Goal: Information Seeking & Learning: Check status

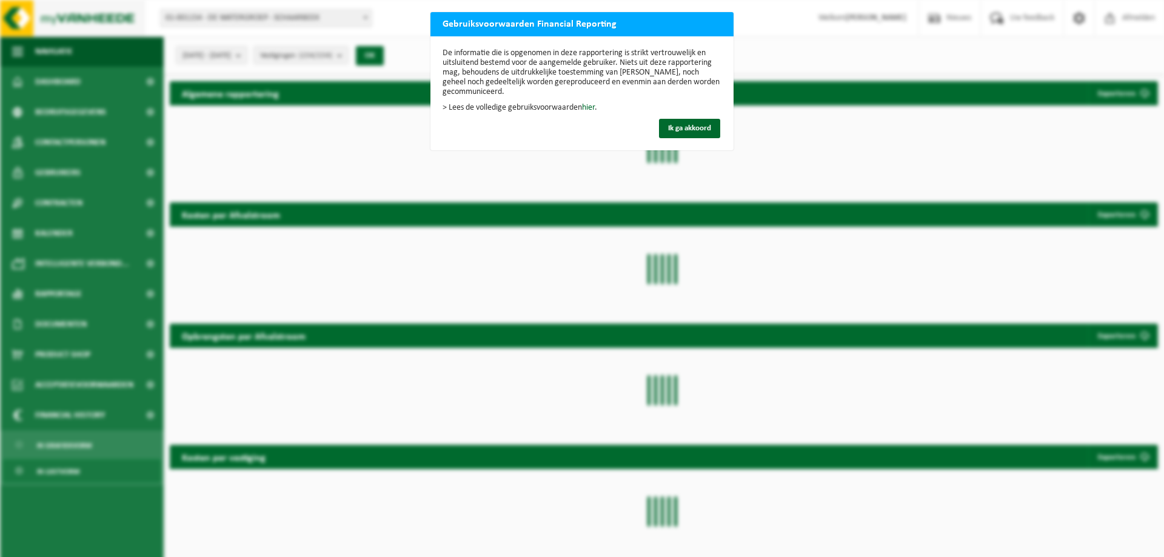
click at [704, 127] on span "Ik ga akkoord" at bounding box center [689, 128] width 43 height 8
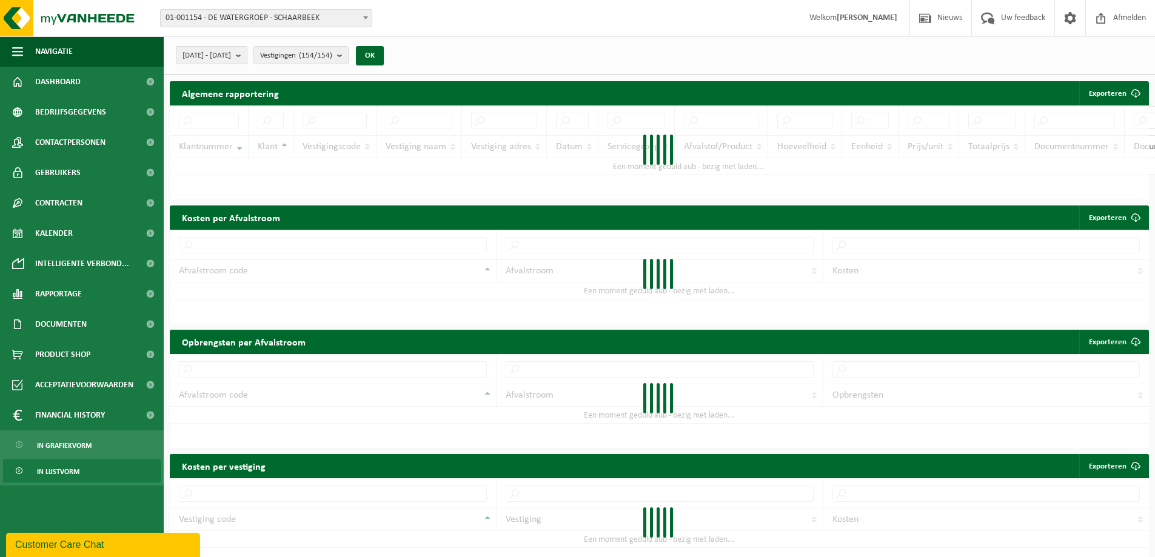
click at [364, 14] on span at bounding box center [365, 18] width 12 height 16
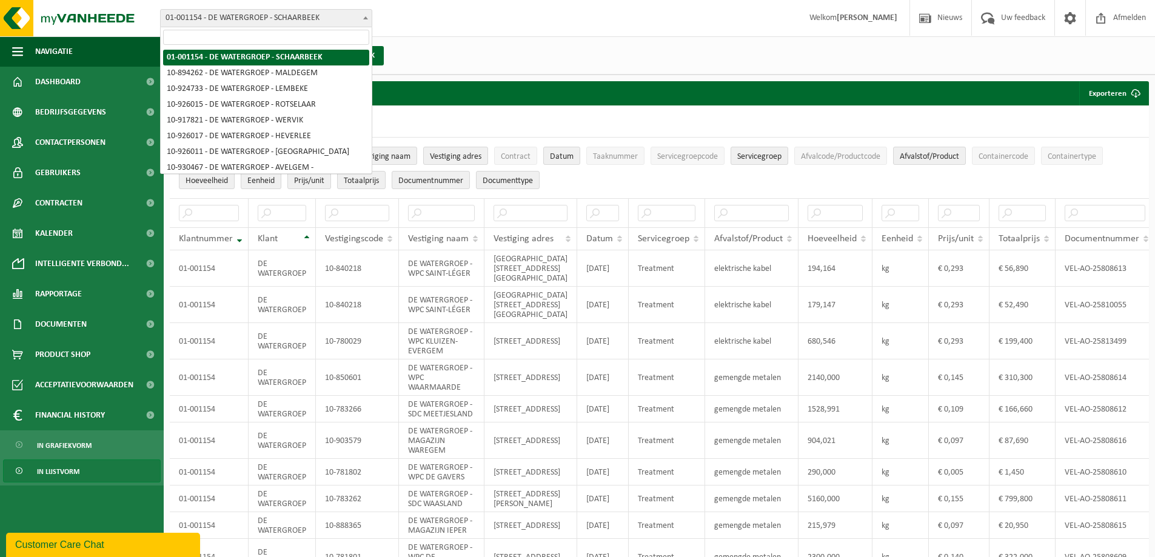
click at [278, 40] on input "search" at bounding box center [266, 37] width 206 height 15
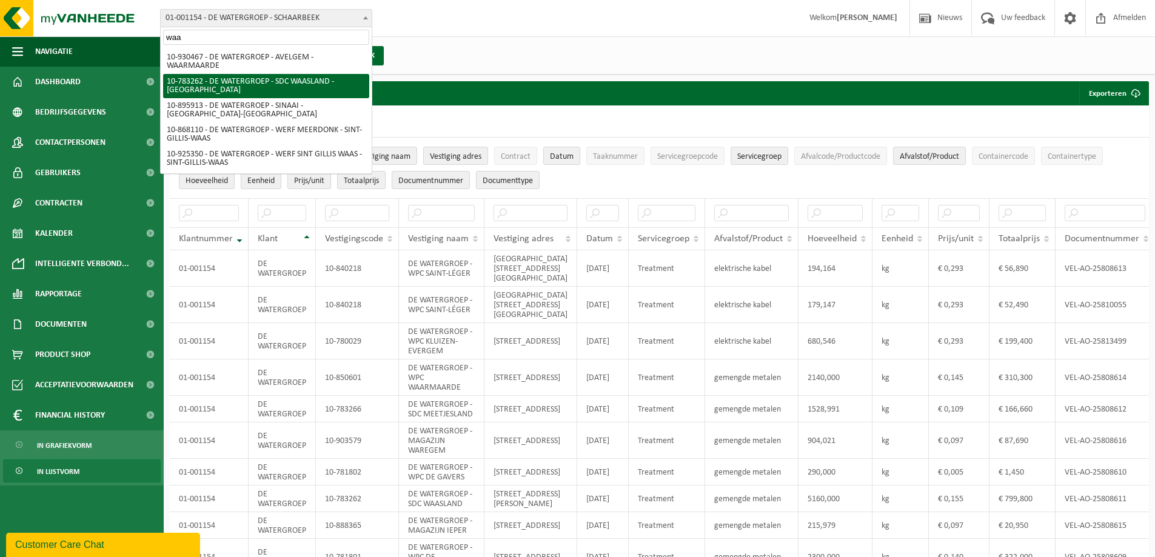
type input "waa"
select select "28081"
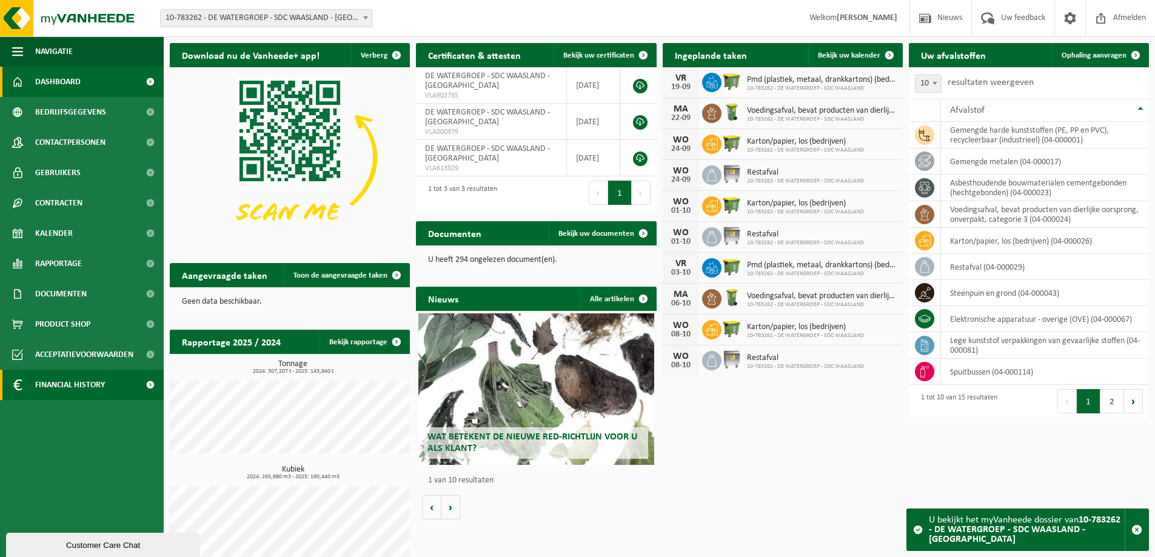
click at [90, 387] on span "Financial History" at bounding box center [70, 385] width 70 height 30
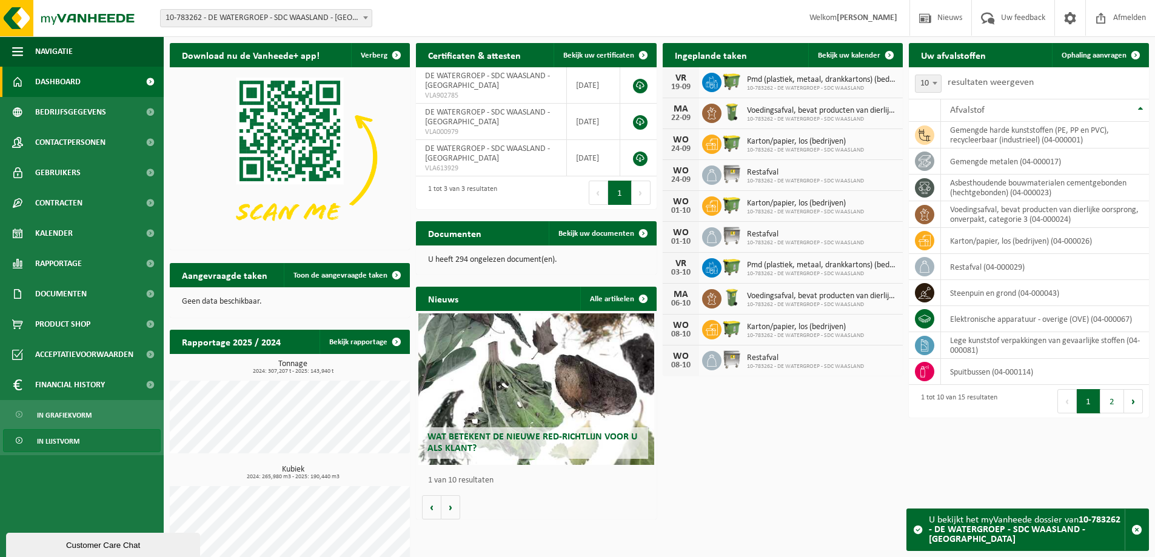
click at [82, 439] on link "In lijstvorm" at bounding box center [82, 440] width 158 height 23
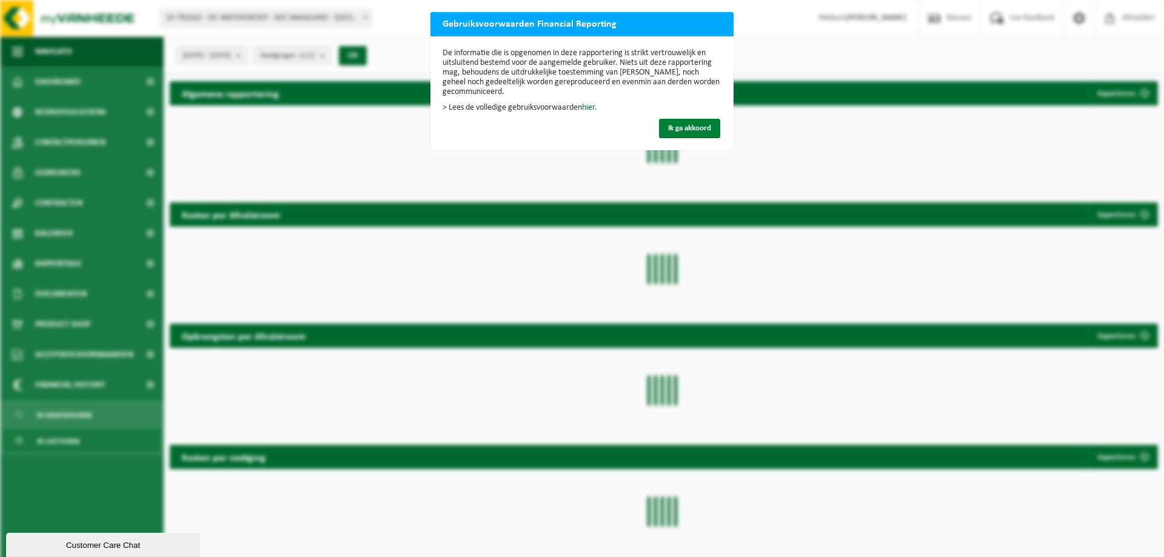
click at [698, 128] on span "Ik ga akkoord" at bounding box center [689, 128] width 43 height 8
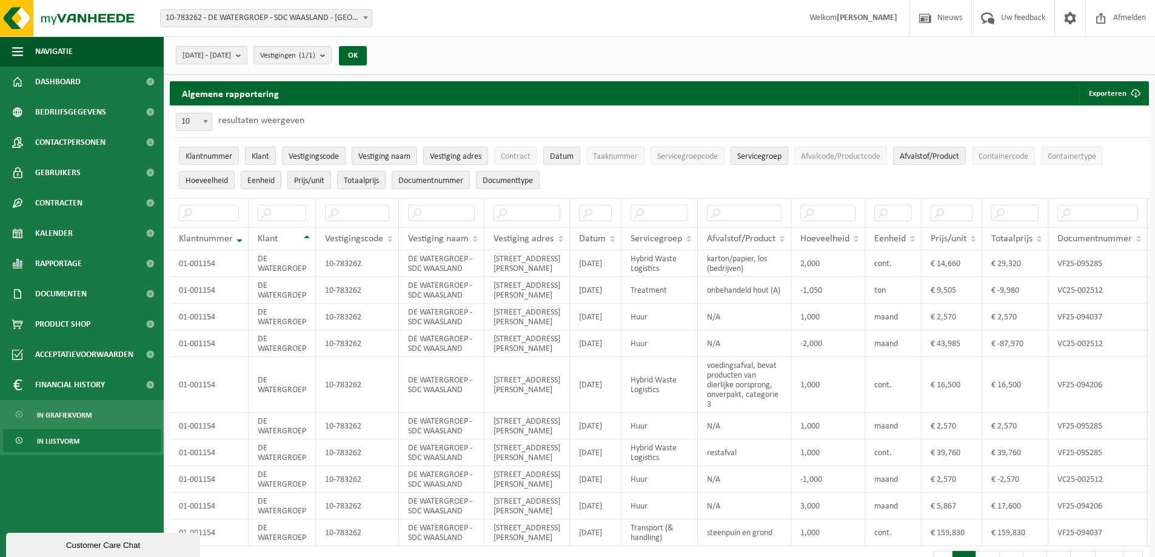
click at [247, 53] on b "submit" at bounding box center [241, 55] width 11 height 17
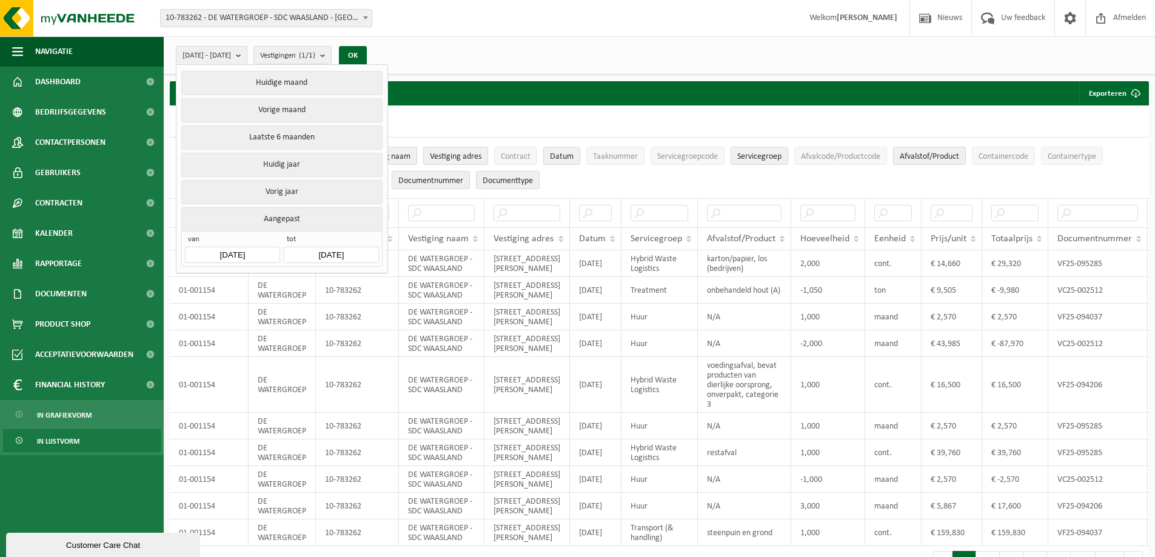
click at [229, 247] on input "[DATE]" at bounding box center [232, 255] width 95 height 16
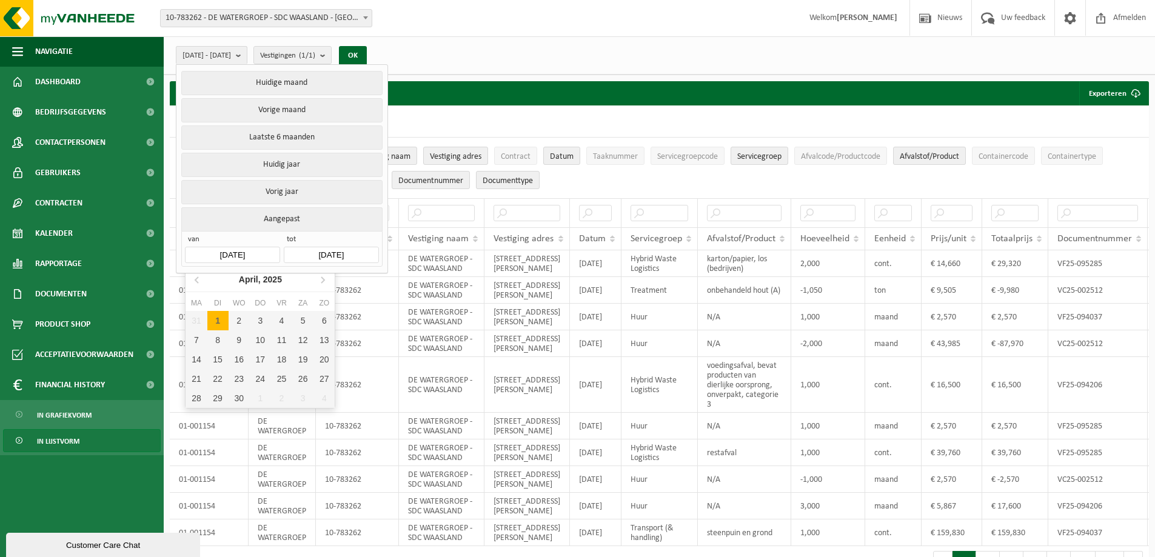
click at [228, 247] on input "[DATE]" at bounding box center [232, 255] width 95 height 16
click at [198, 278] on icon at bounding box center [197, 279] width 19 height 19
click at [198, 278] on icon at bounding box center [196, 280] width 3 height 6
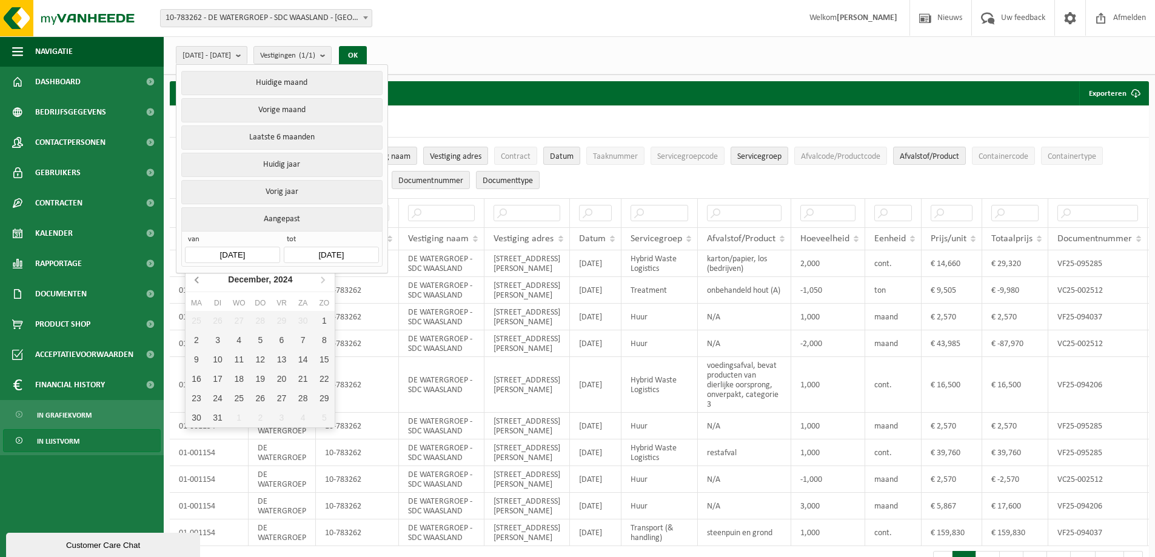
click at [198, 278] on icon at bounding box center [196, 280] width 3 height 6
click at [198, 278] on icon at bounding box center [197, 279] width 19 height 19
click at [198, 278] on icon at bounding box center [196, 280] width 3 height 6
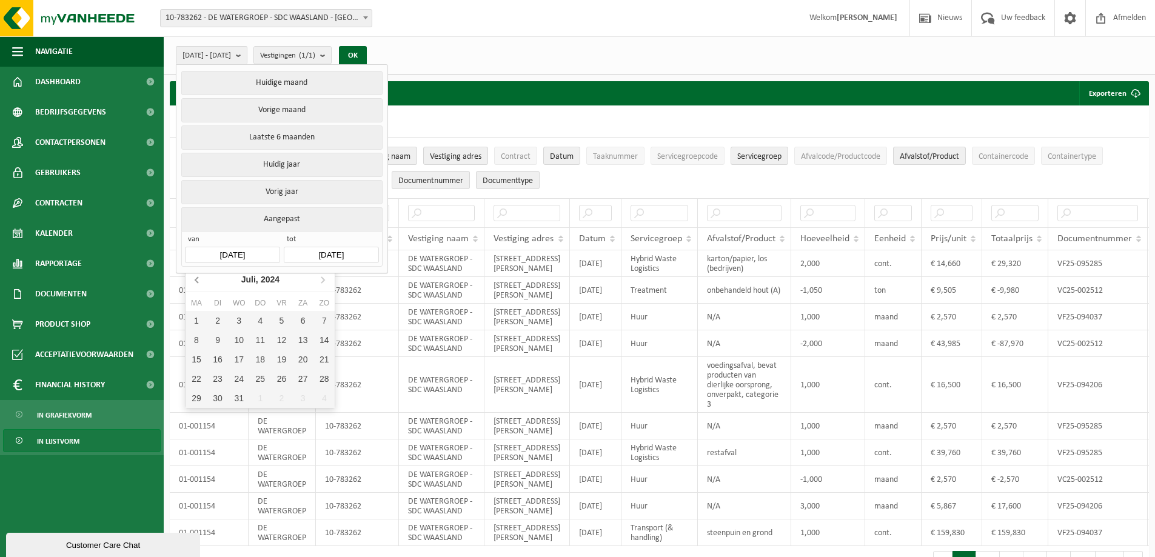
click at [198, 278] on icon at bounding box center [196, 280] width 3 height 6
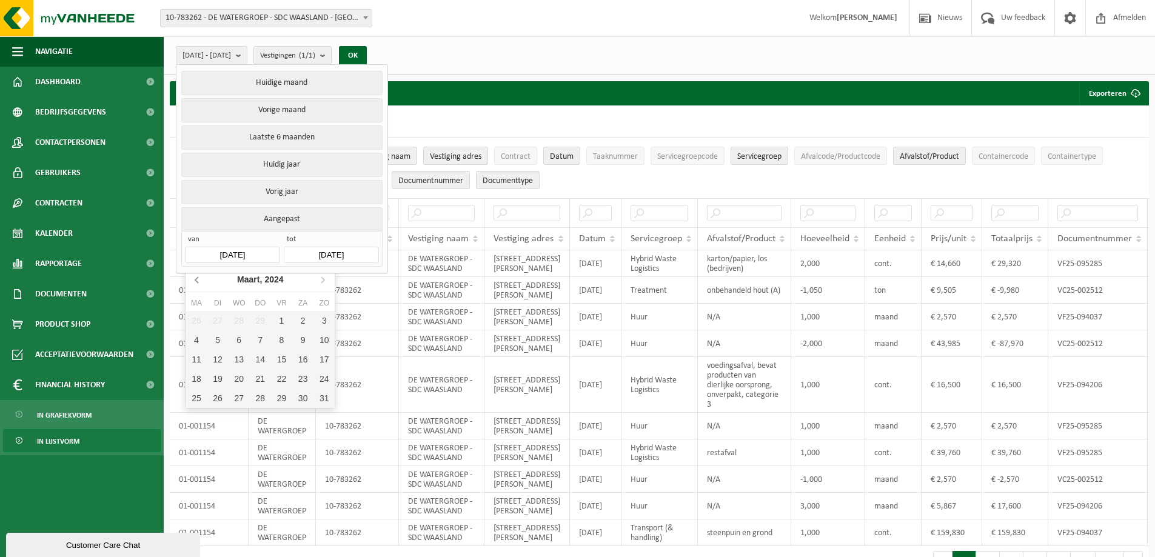
click at [198, 278] on icon at bounding box center [196, 280] width 3 height 6
click at [197, 278] on icon at bounding box center [196, 280] width 3 height 6
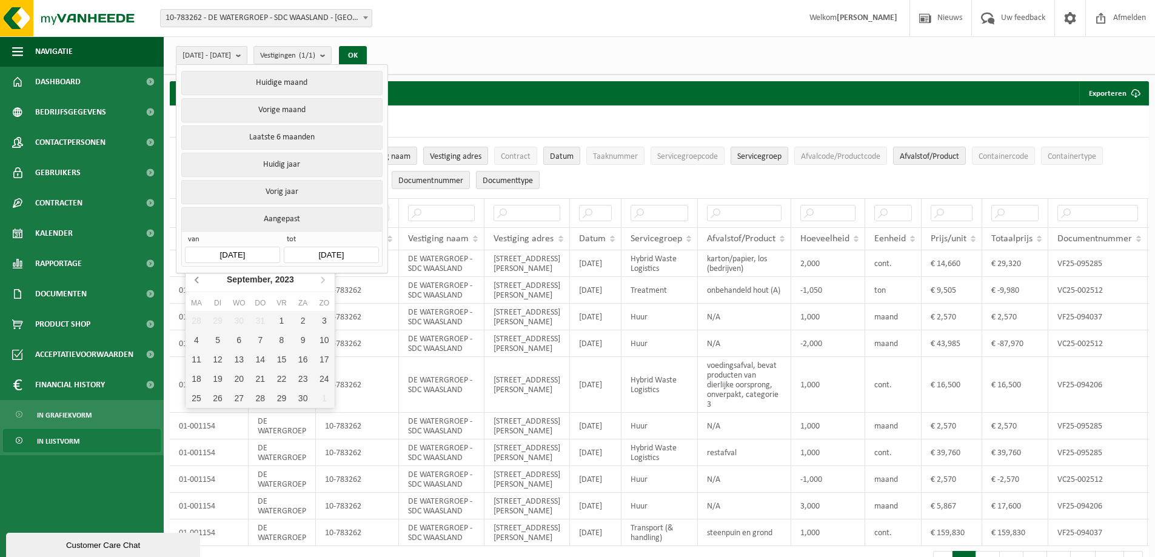
click at [197, 278] on icon at bounding box center [196, 280] width 3 height 6
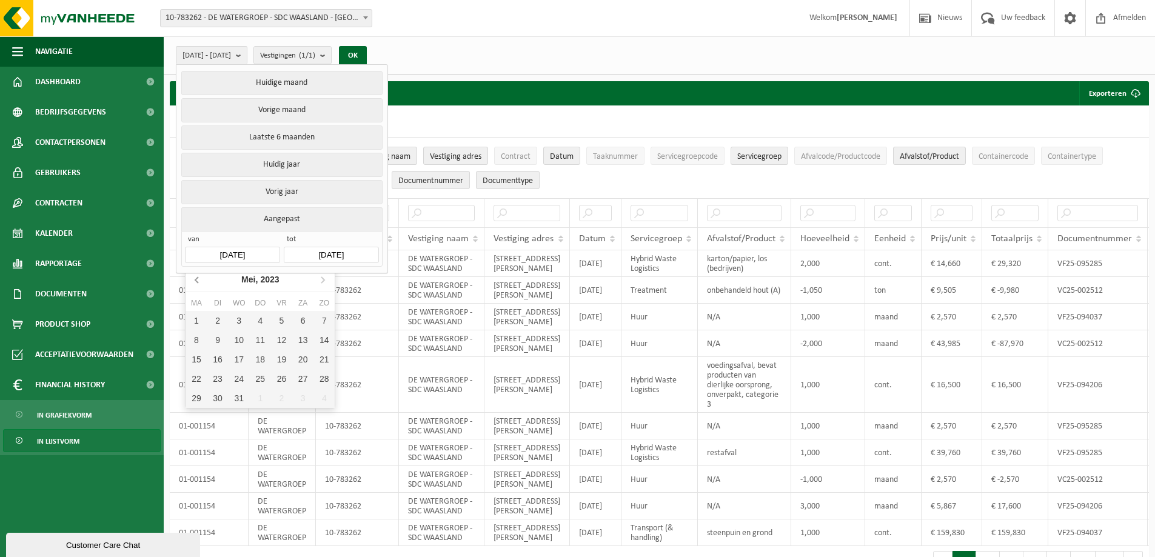
click at [197, 278] on icon at bounding box center [196, 280] width 3 height 6
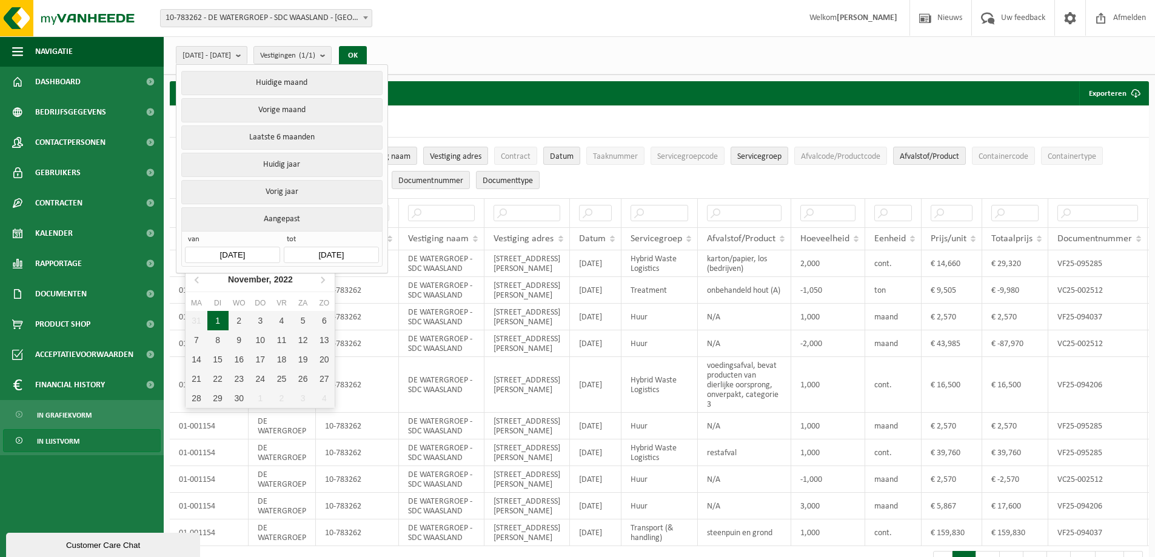
click at [214, 316] on div "1" at bounding box center [217, 320] width 21 height 19
type input "[DATE]"
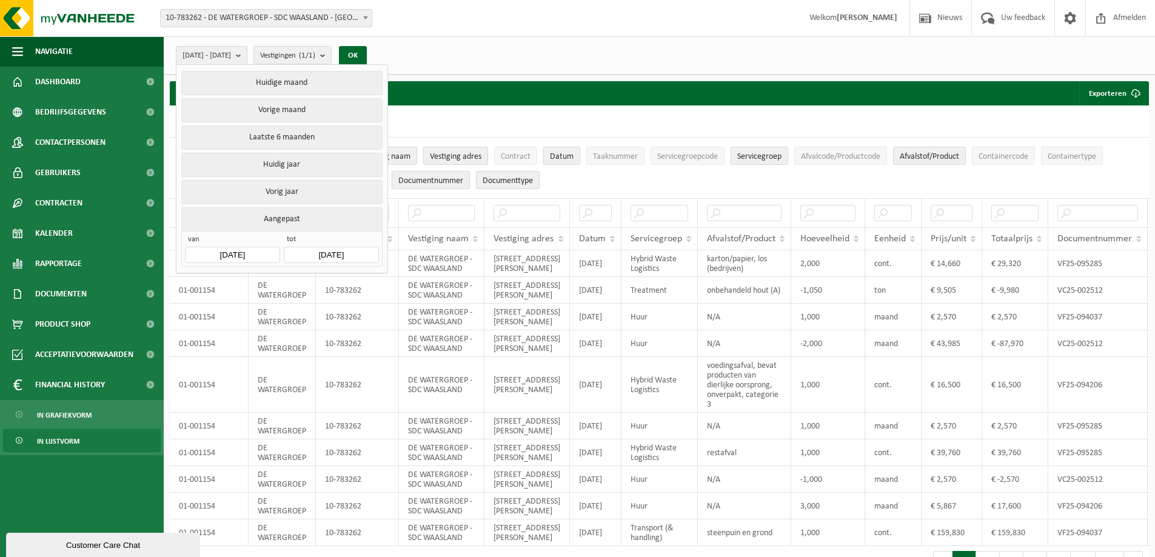
click at [380, 43] on div "[DATE] - [DATE] Huidige maand Vorige maand Laatste 6 maanden Huidig jaar Vorig …" at bounding box center [275, 55] width 210 height 26
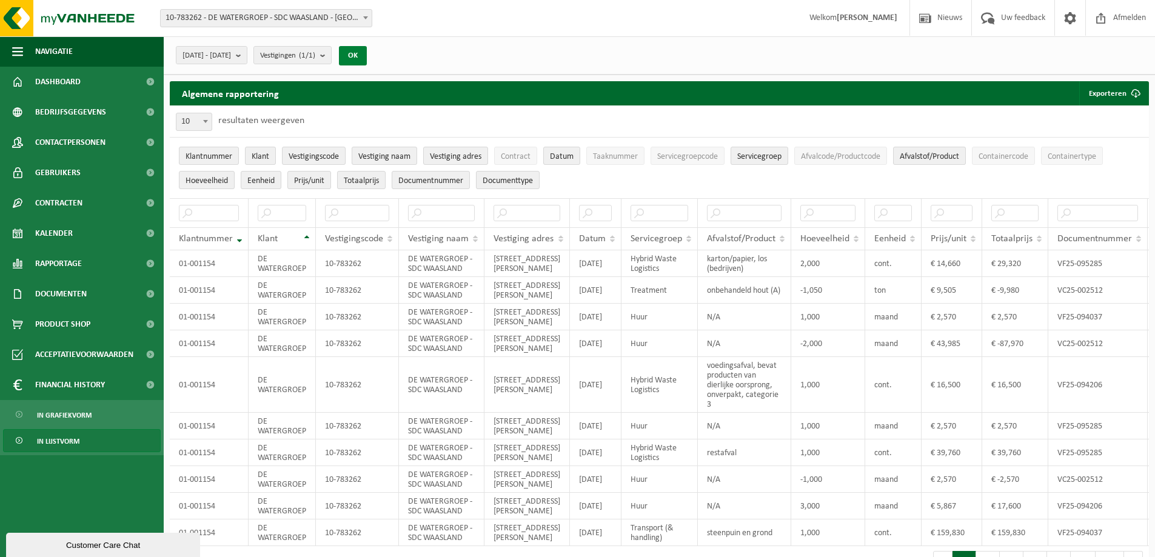
click at [367, 50] on button "OK" at bounding box center [353, 55] width 28 height 19
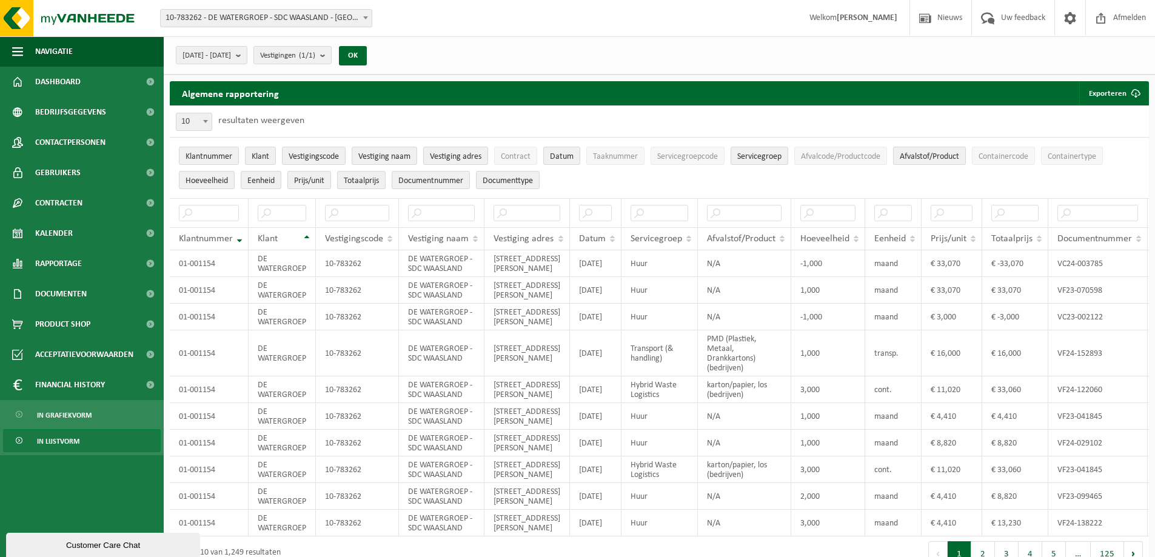
click at [912, 156] on span "Afvalstof/Product" at bounding box center [929, 156] width 59 height 9
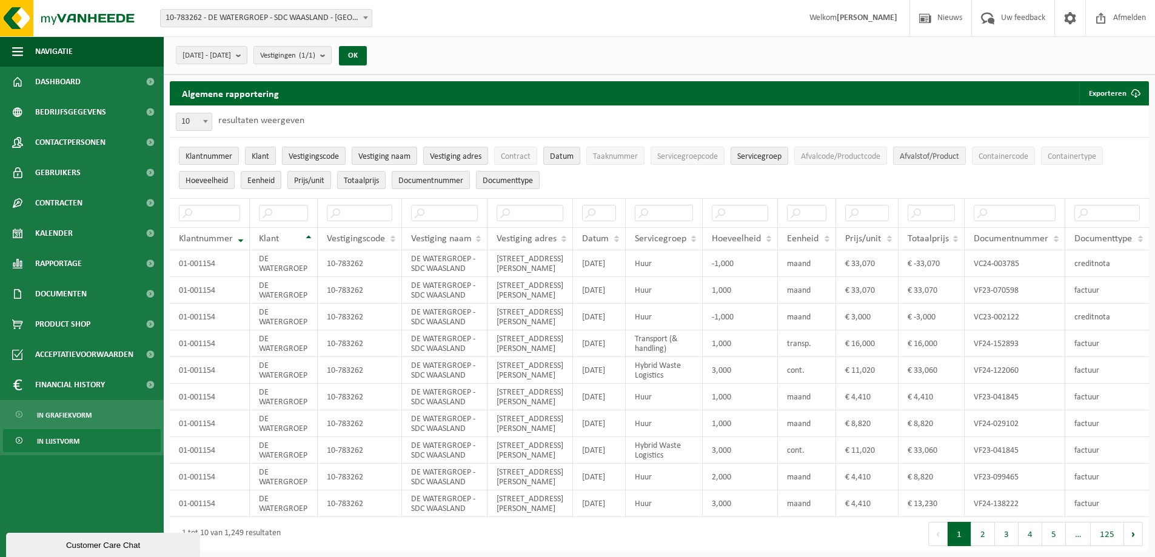
click at [913, 156] on span "Afvalstof/Product" at bounding box center [929, 156] width 59 height 9
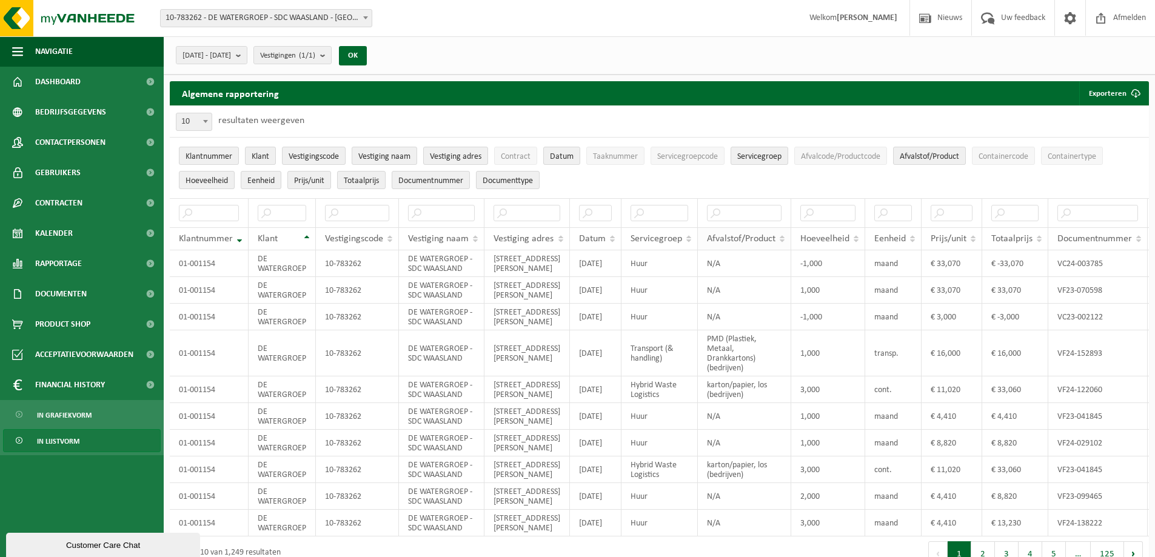
click at [777, 233] on th "Afvalstof/Product" at bounding box center [744, 238] width 93 height 23
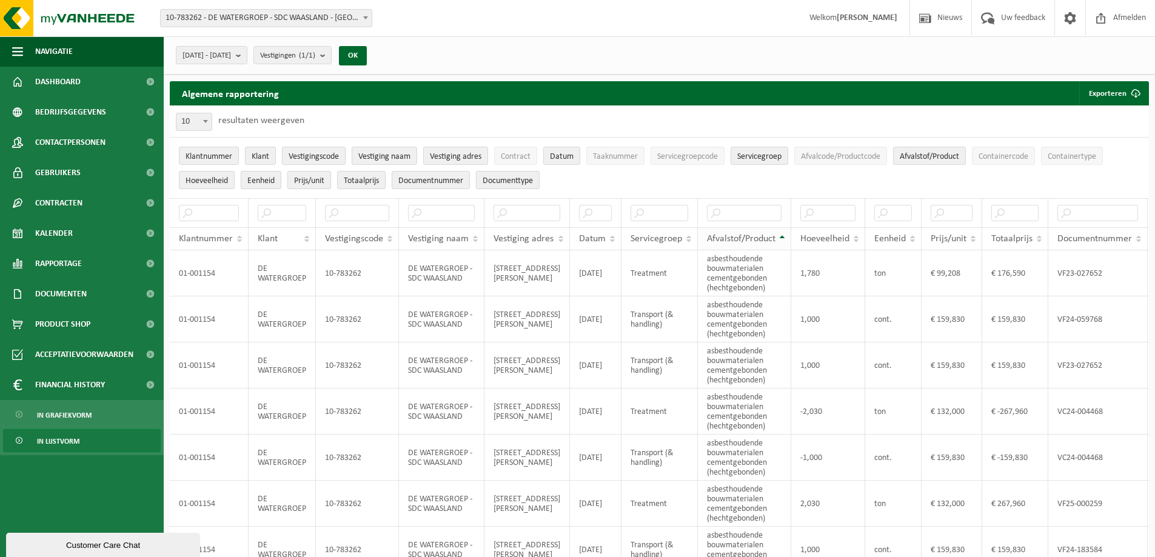
click at [782, 233] on th "Afvalstof/Product" at bounding box center [744, 238] width 93 height 23
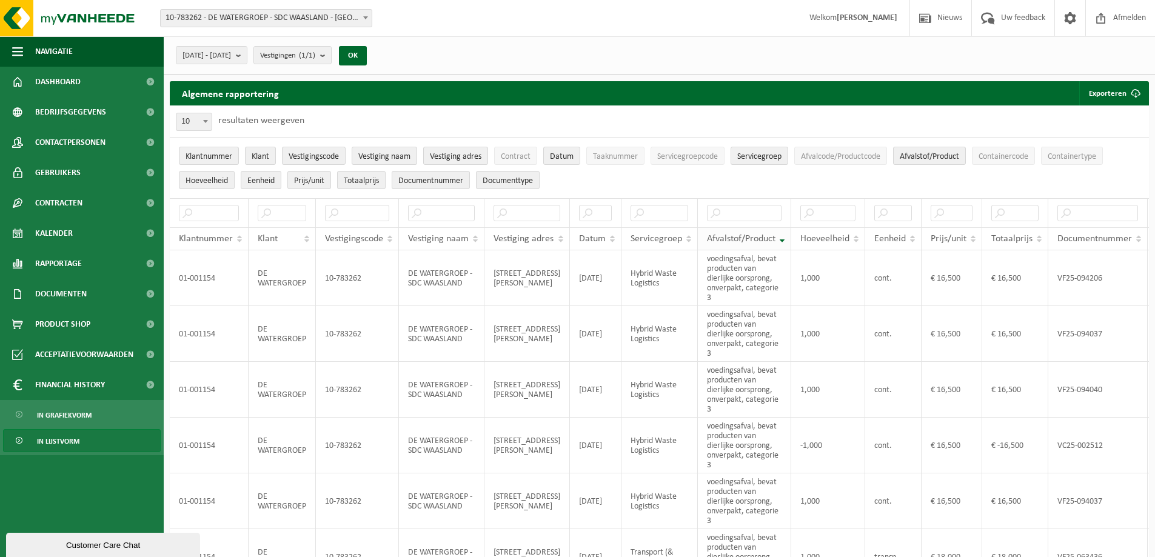
click at [743, 234] on span "Afvalstof/Product" at bounding box center [741, 239] width 69 height 10
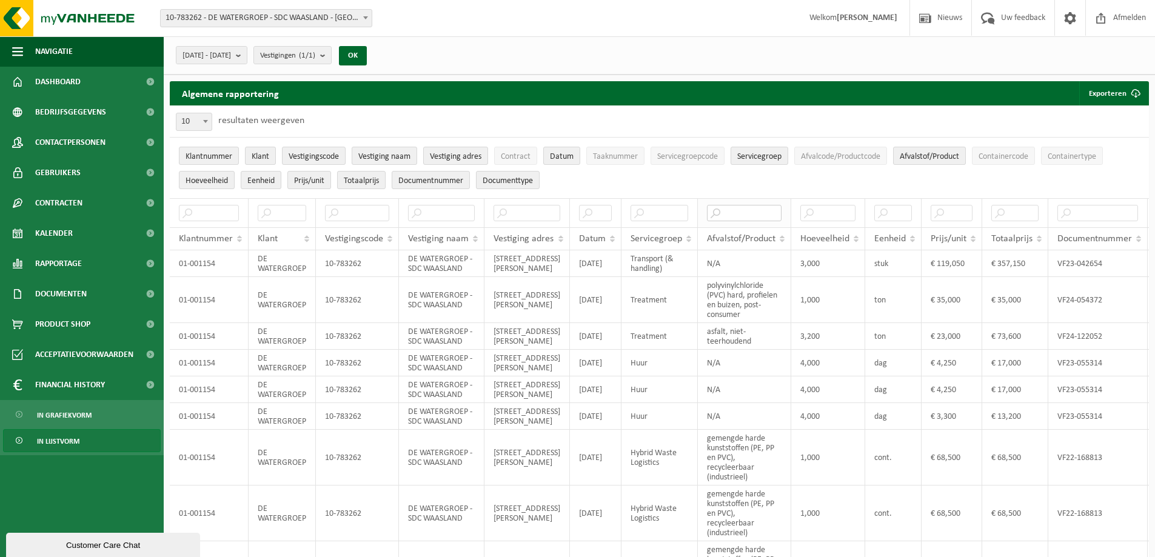
click at [753, 210] on input "text" at bounding box center [744, 213] width 75 height 16
type input "koper"
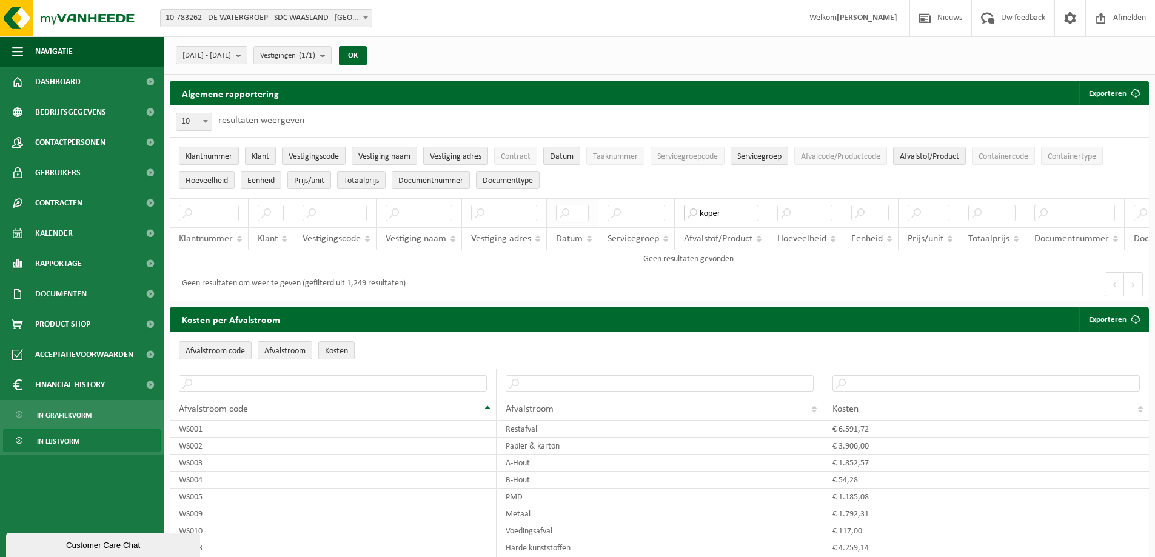
drag, startPoint x: 741, startPoint y: 212, endPoint x: 593, endPoint y: 212, distance: 147.3
click at [604, 212] on tr "koper" at bounding box center [688, 212] width 1037 height 29
type input "i"
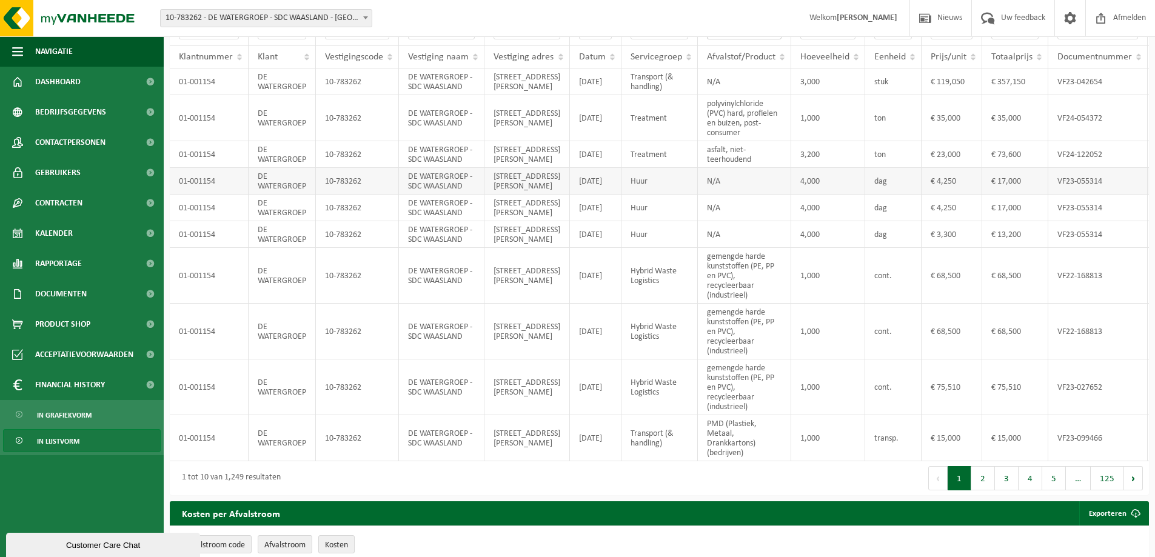
scroll to position [364, 0]
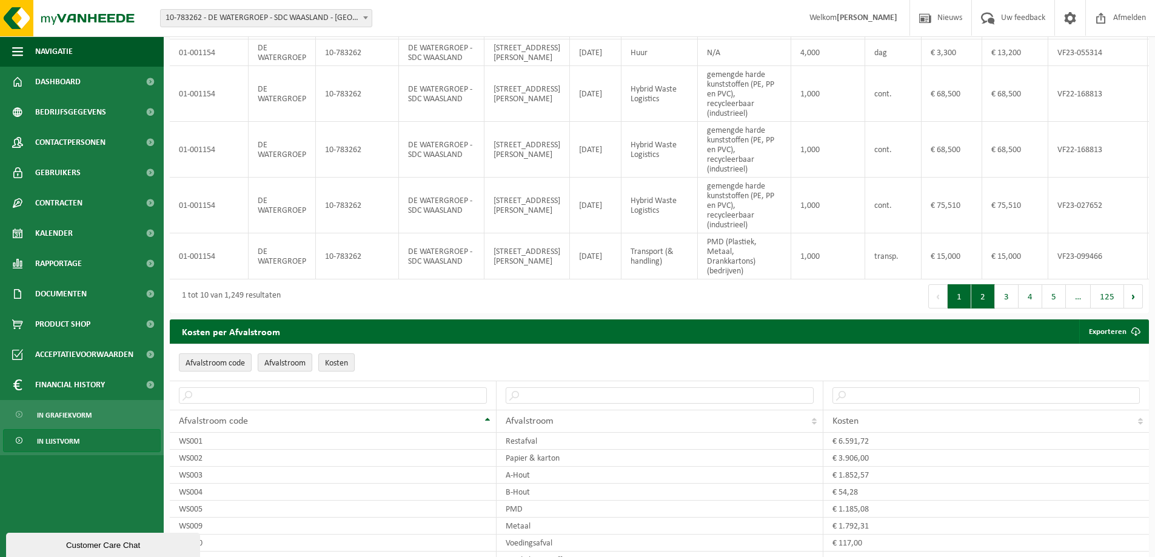
click at [984, 309] on button "2" at bounding box center [983, 296] width 24 height 24
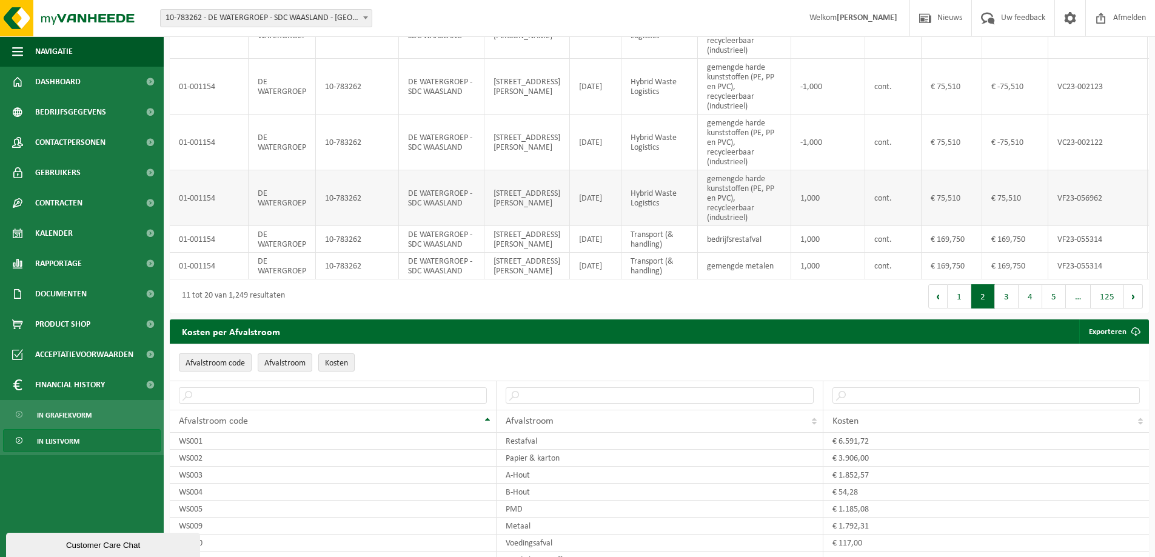
scroll to position [524, 0]
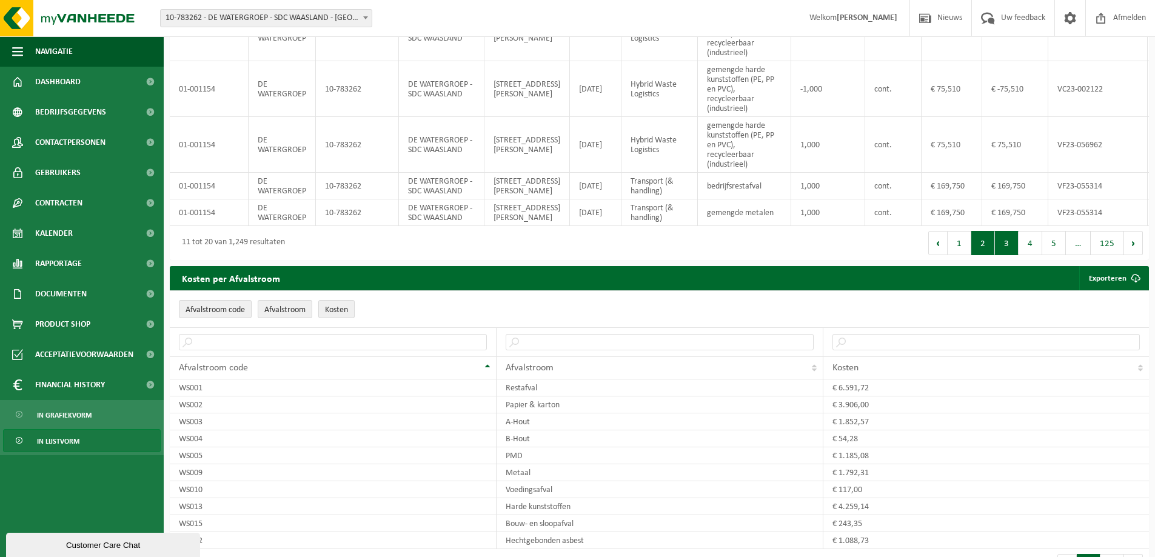
click at [1011, 255] on button "3" at bounding box center [1007, 243] width 24 height 24
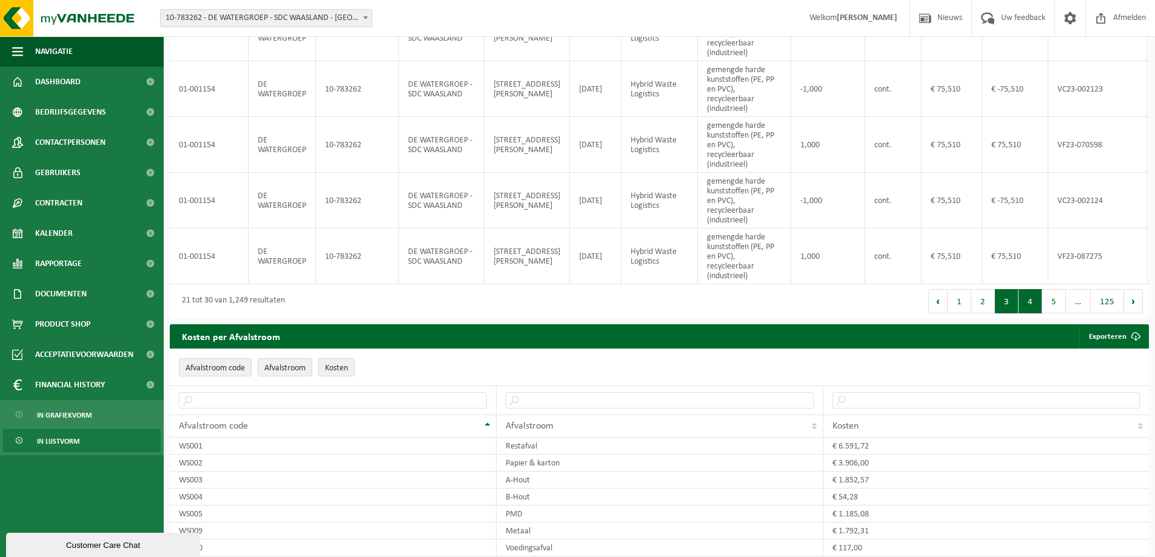
click at [1032, 307] on button "4" at bounding box center [1030, 301] width 24 height 24
click at [1048, 307] on button "5" at bounding box center [1054, 301] width 24 height 24
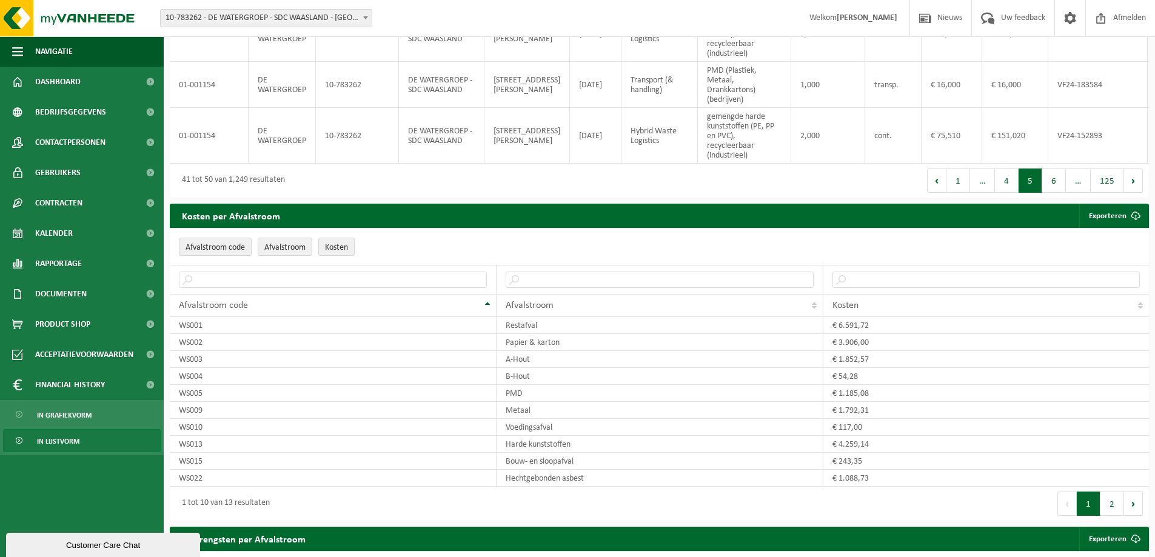
scroll to position [645, 0]
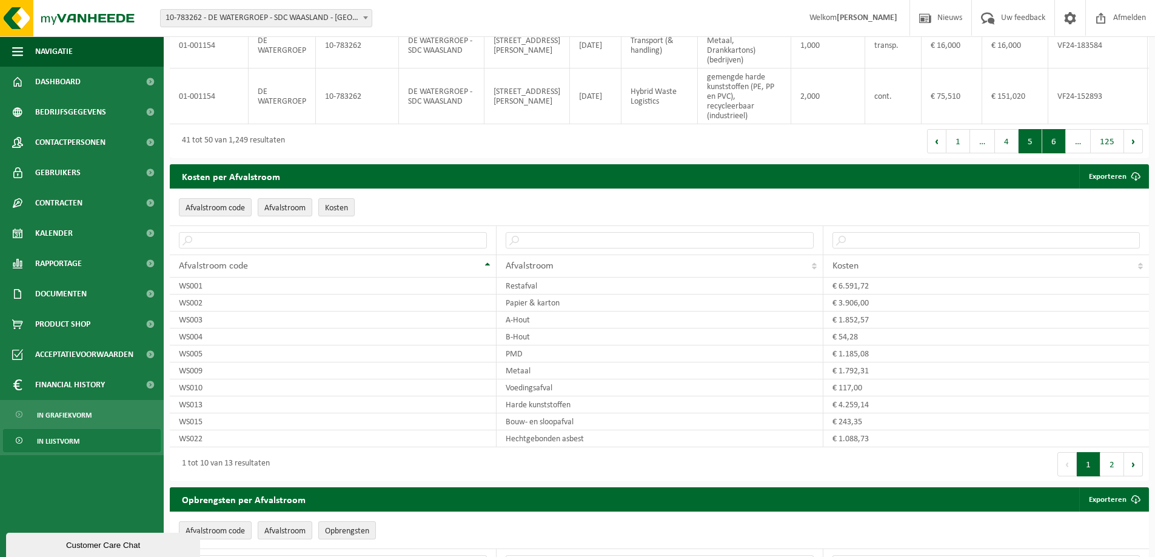
click at [1050, 153] on button "6" at bounding box center [1054, 141] width 24 height 24
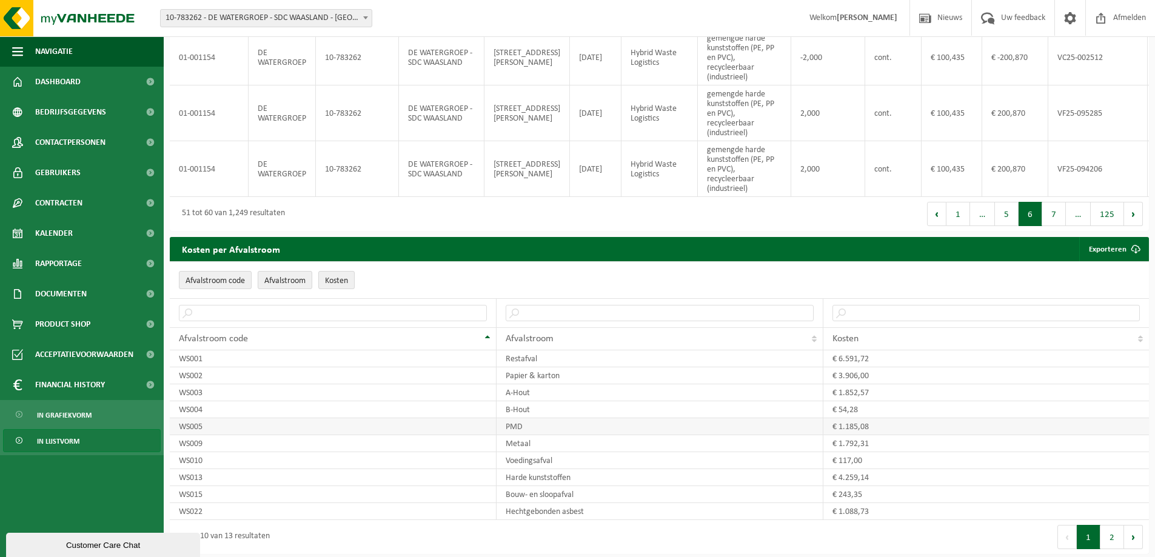
scroll to position [584, 0]
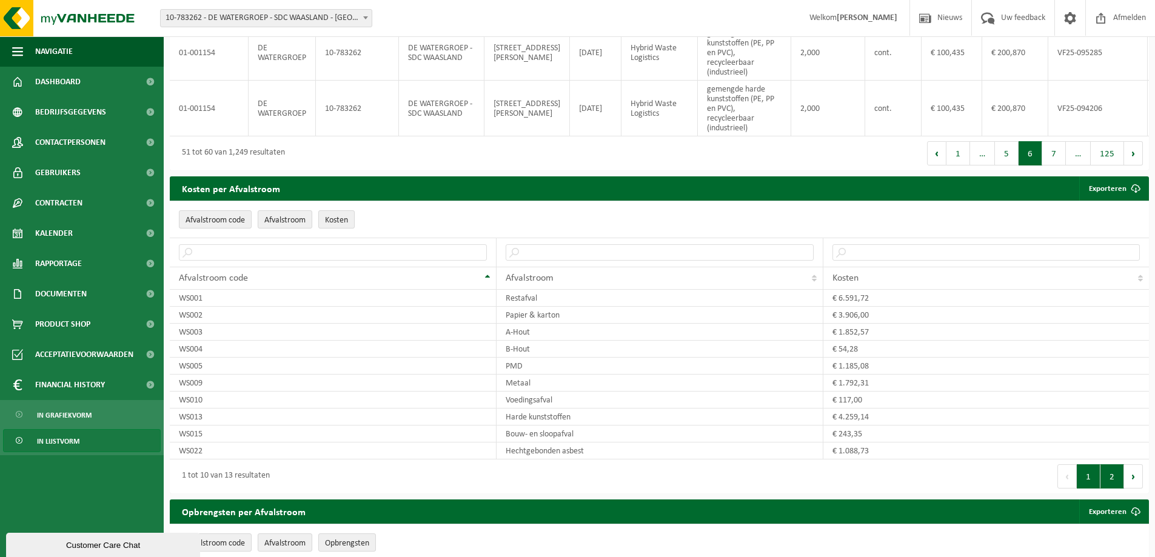
click at [1109, 489] on button "2" at bounding box center [1112, 476] width 24 height 24
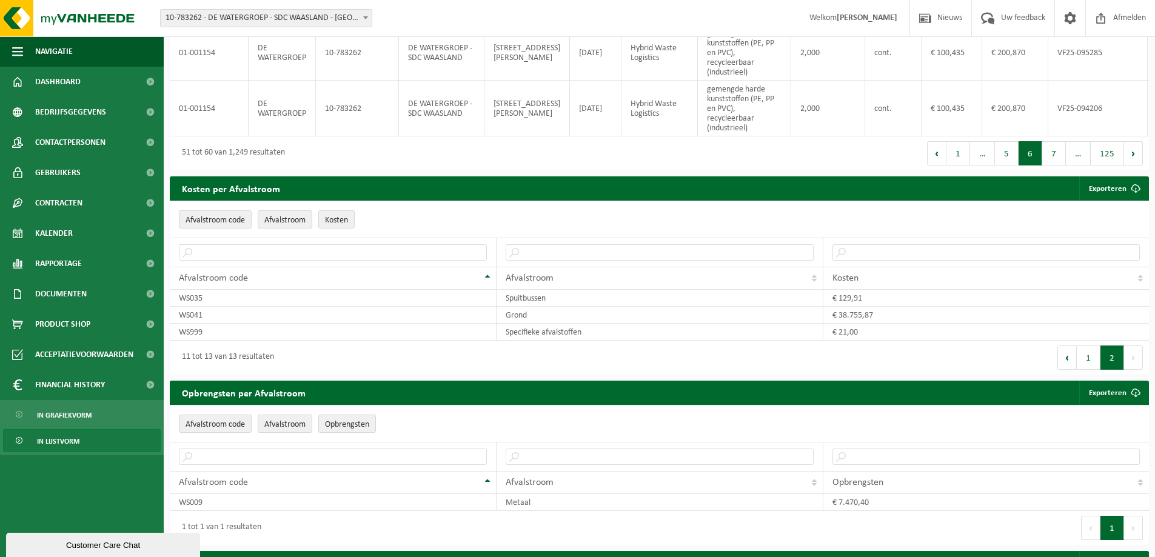
click at [1084, 370] on button "1" at bounding box center [1089, 358] width 24 height 24
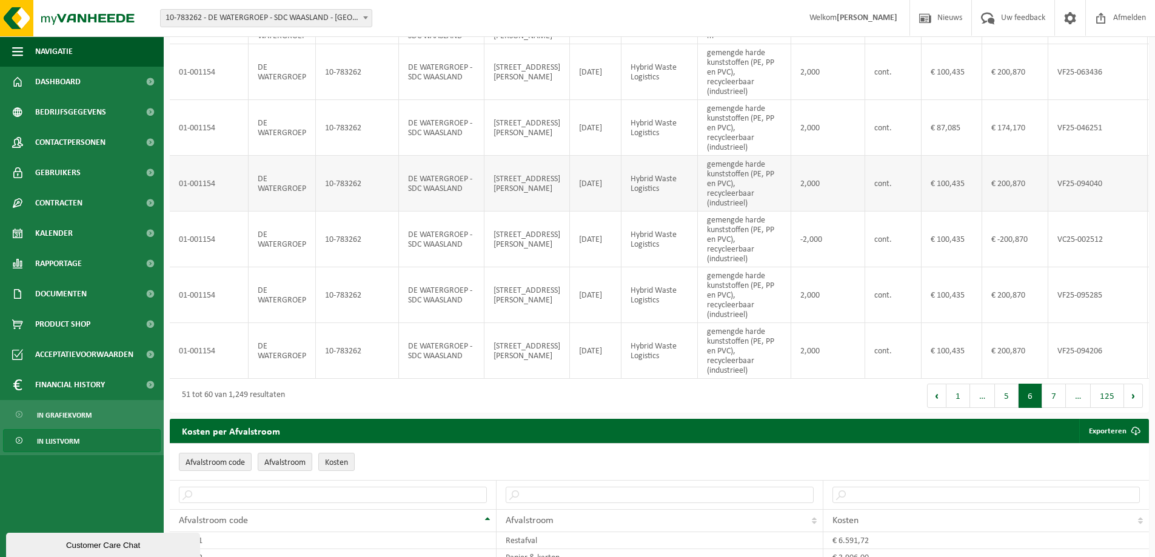
scroll to position [160, 0]
